Goal: Task Accomplishment & Management: Manage account settings

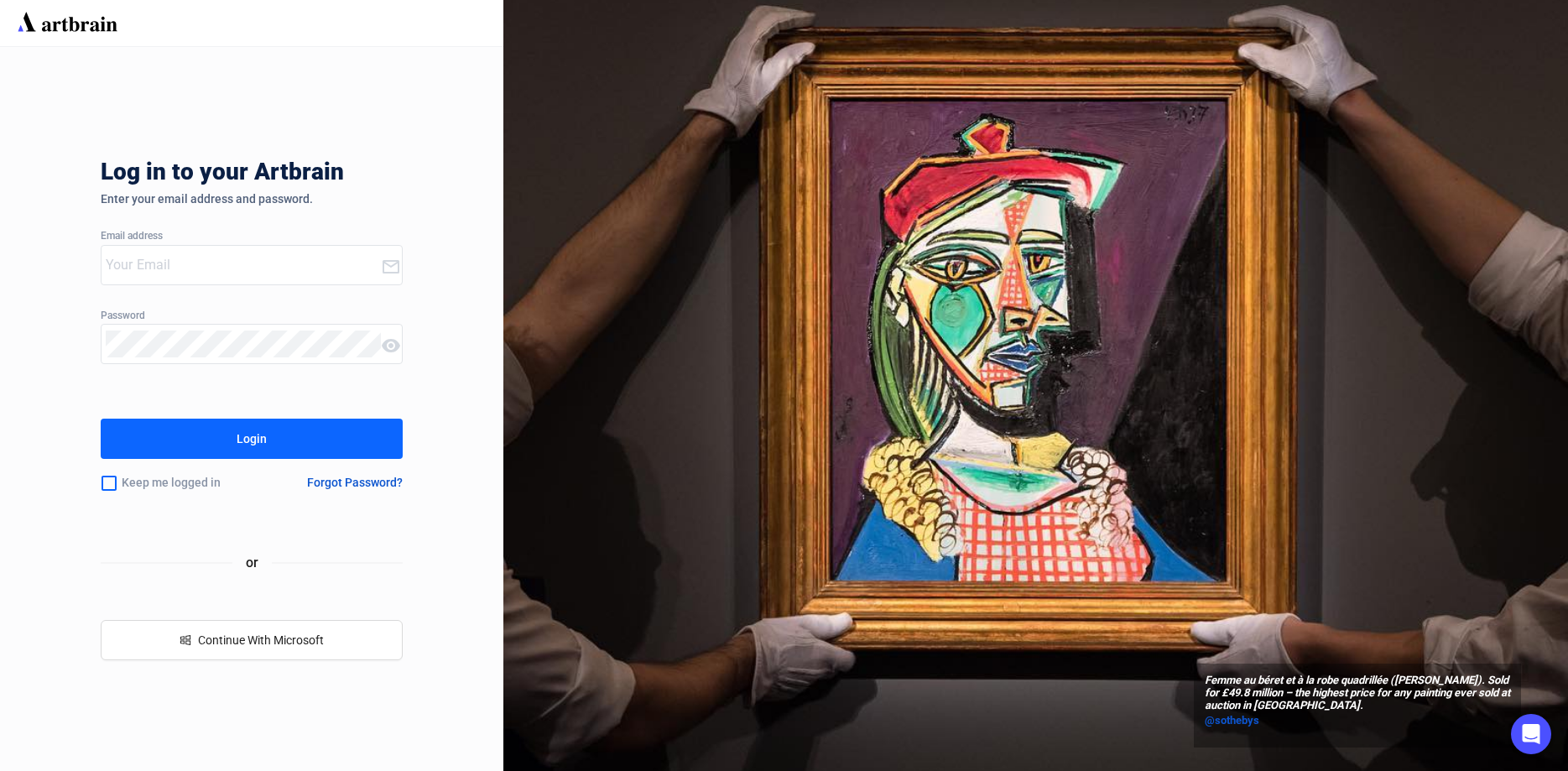
click at [652, 460] on div "Femme au béret et à la robe quadrillée ([PERSON_NAME]). Sold for £49.8 million …" at bounding box center [1035, 385] width 1065 height 771
click at [941, 345] on div "Femme au béret et à la robe quadrillée ([PERSON_NAME]). Sold for £49.8 million …" at bounding box center [1035, 385] width 1065 height 771
click at [311, 259] on input "email" at bounding box center [243, 265] width 275 height 27
type input "[EMAIL_ADDRESS][DOMAIN_NAME]"
click at [341, 439] on button "Login" at bounding box center [251, 439] width 302 height 40
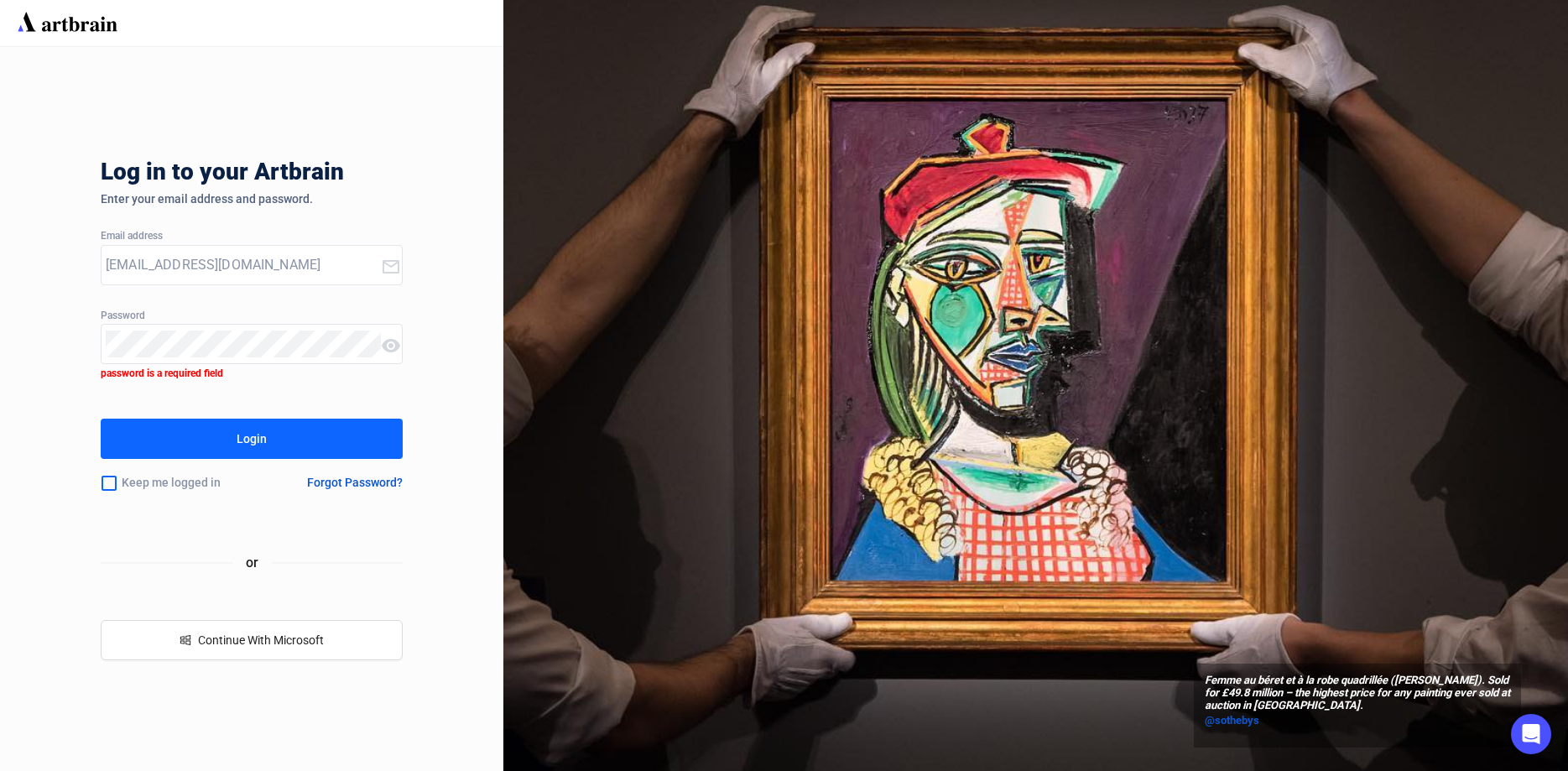
click at [425, 558] on div "Log in to your Artbrain Enter your email address and password. Email address [E…" at bounding box center [252, 409] width 503 height 724
click at [313, 647] on span "Continue With Microsoft" at bounding box center [261, 640] width 126 height 14
